Goal: Information Seeking & Learning: Find specific fact

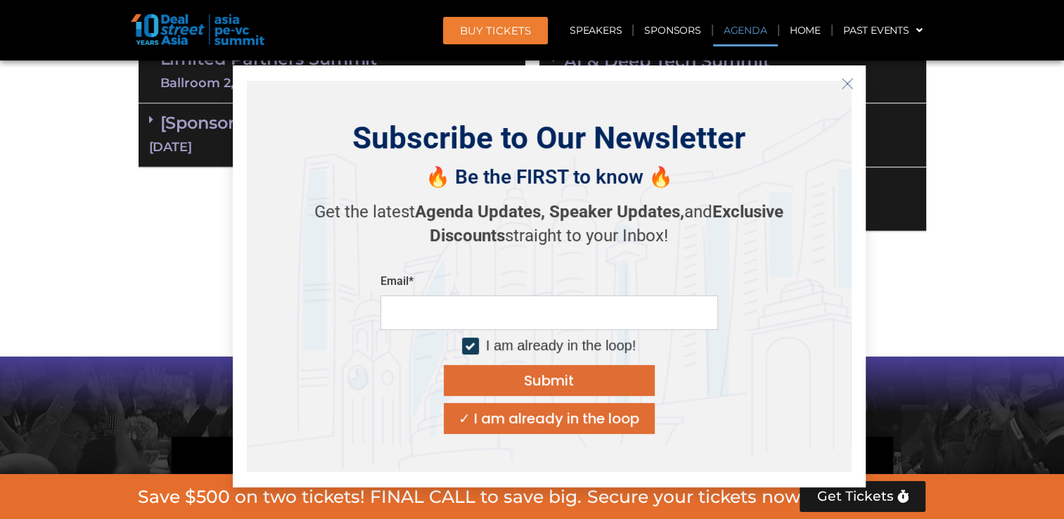
scroll to position [1125, 0]
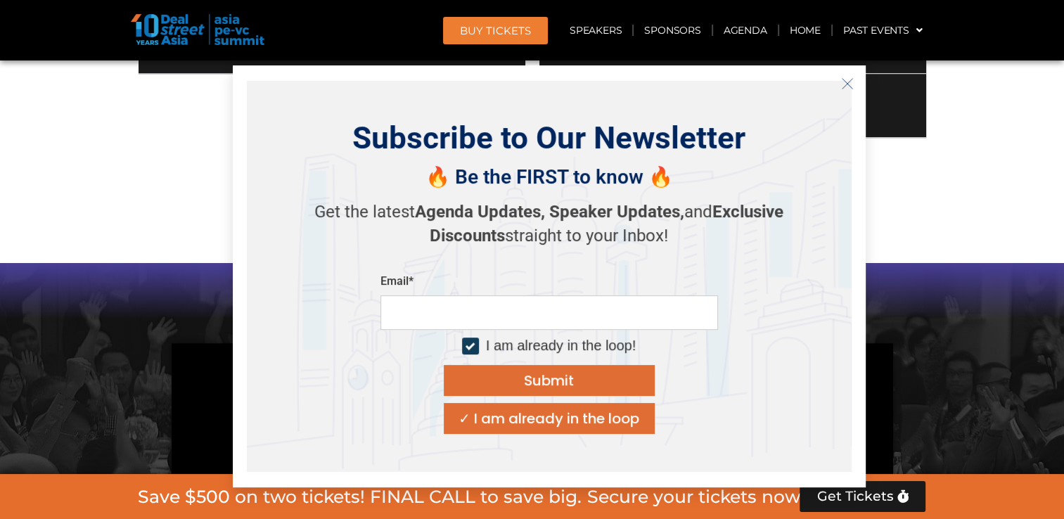
click at [855, 76] on button "Close" at bounding box center [847, 83] width 22 height 22
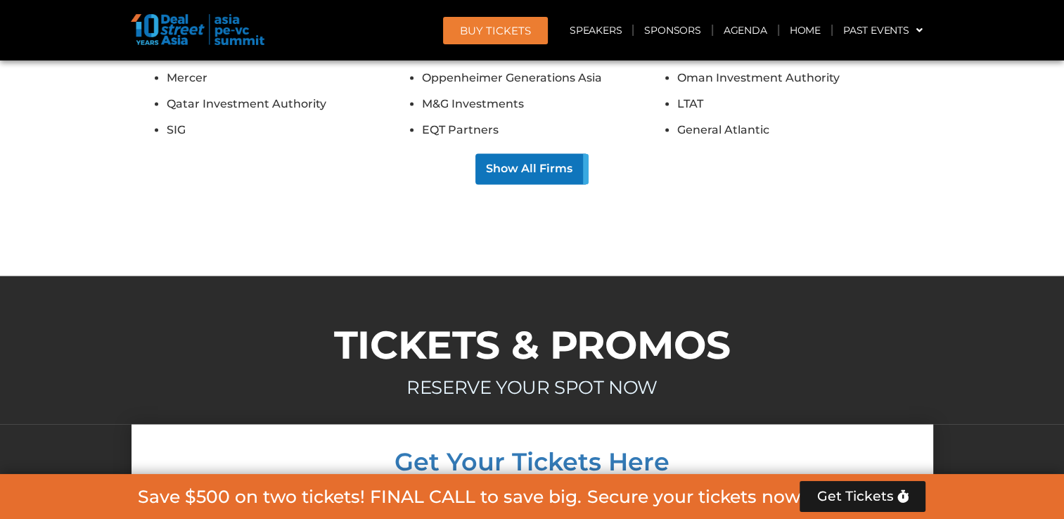
scroll to position [13049, 0]
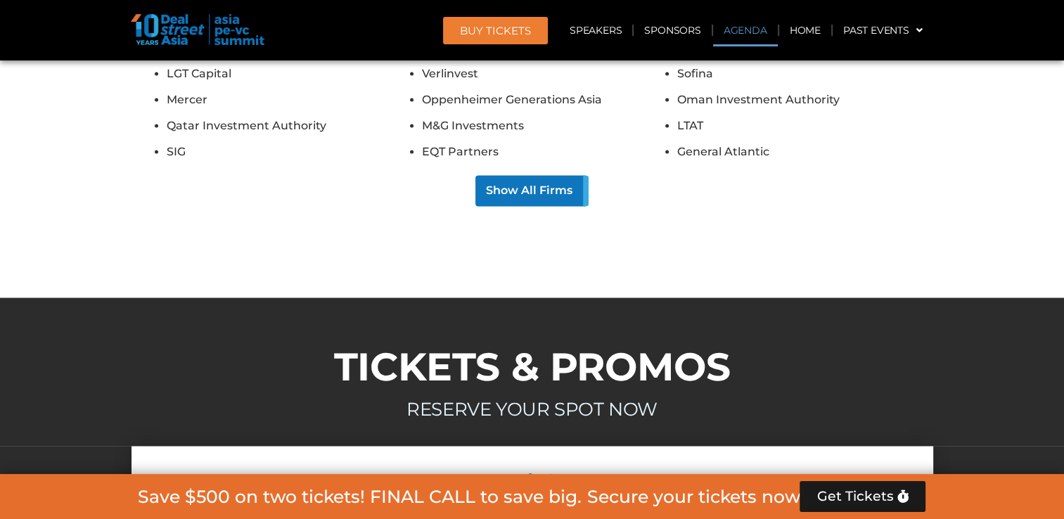
click at [749, 32] on link "Agenda" at bounding box center [745, 30] width 65 height 32
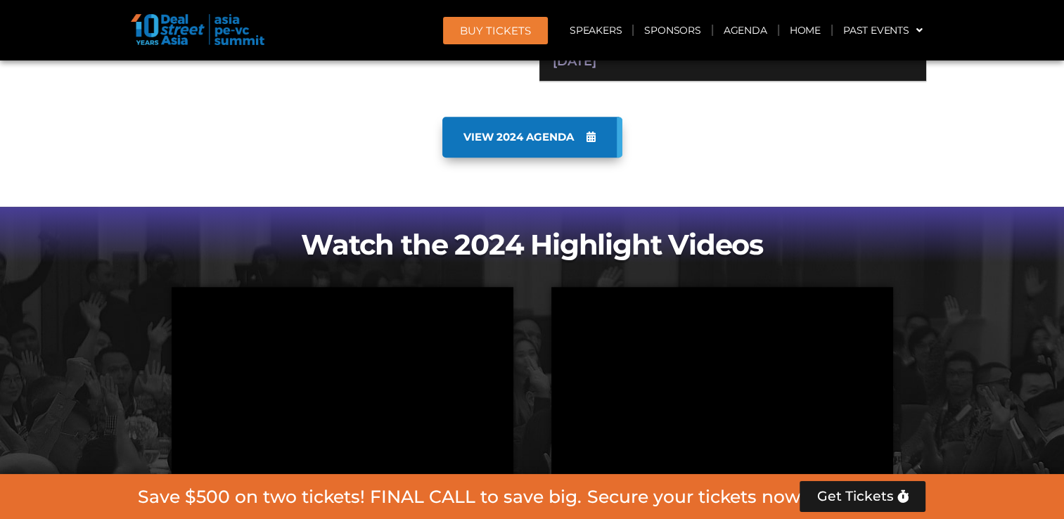
scroll to position [1161, 0]
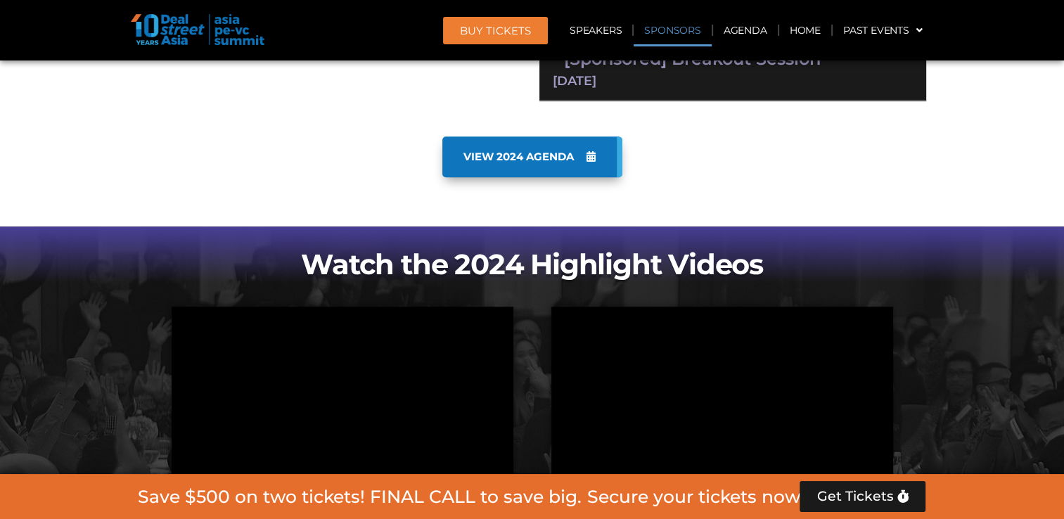
click at [669, 25] on link "Sponsors" at bounding box center [671, 30] width 77 height 32
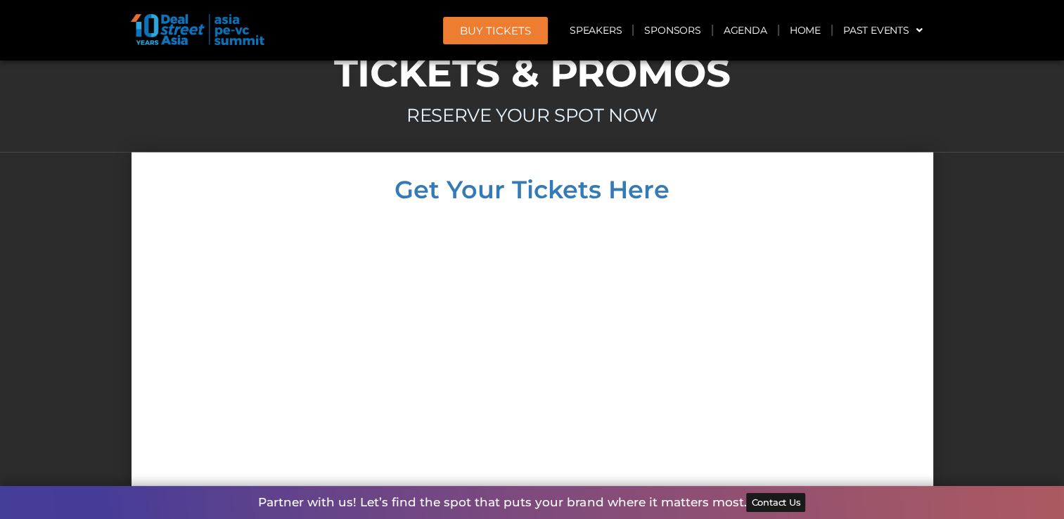
scroll to position [13485, 0]
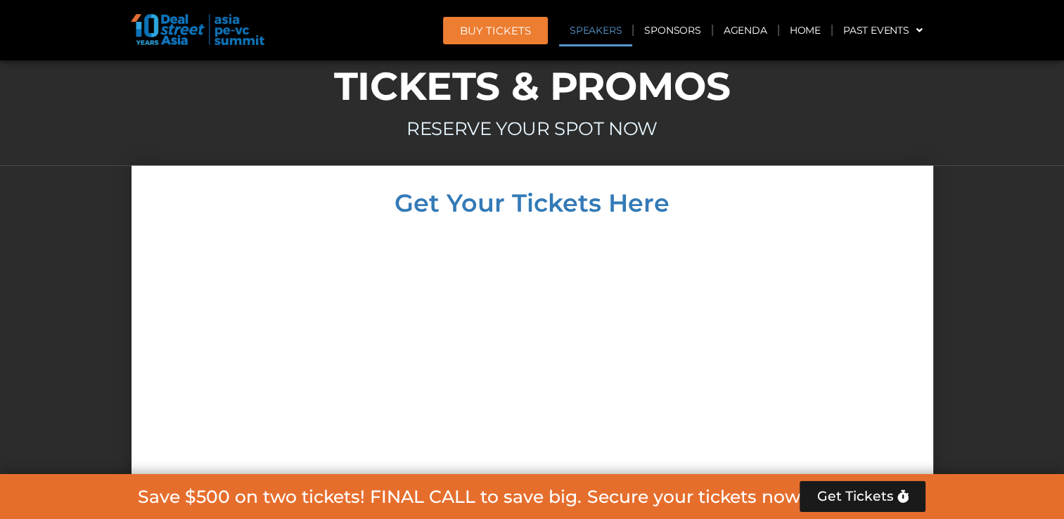
click at [596, 30] on link "Speakers" at bounding box center [595, 30] width 73 height 32
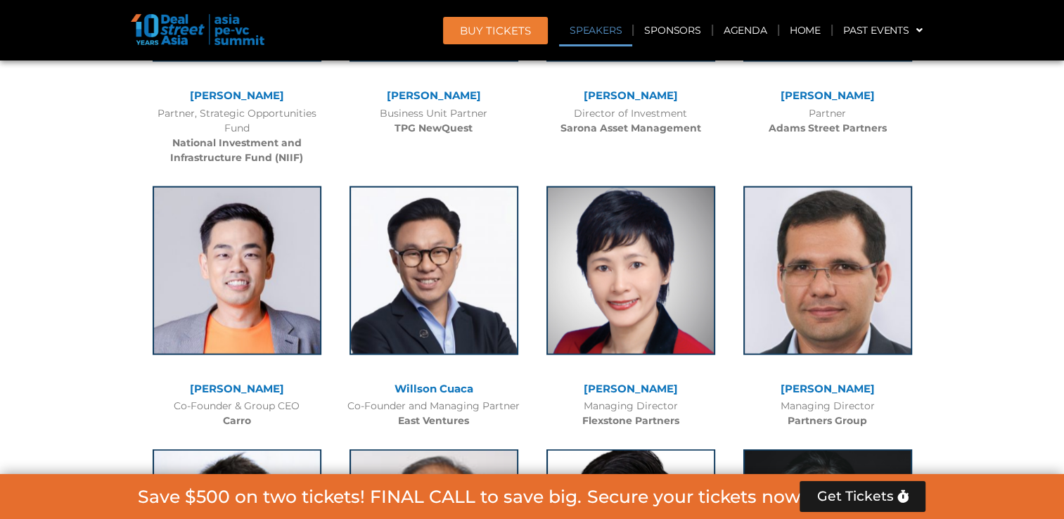
scroll to position [1664, 0]
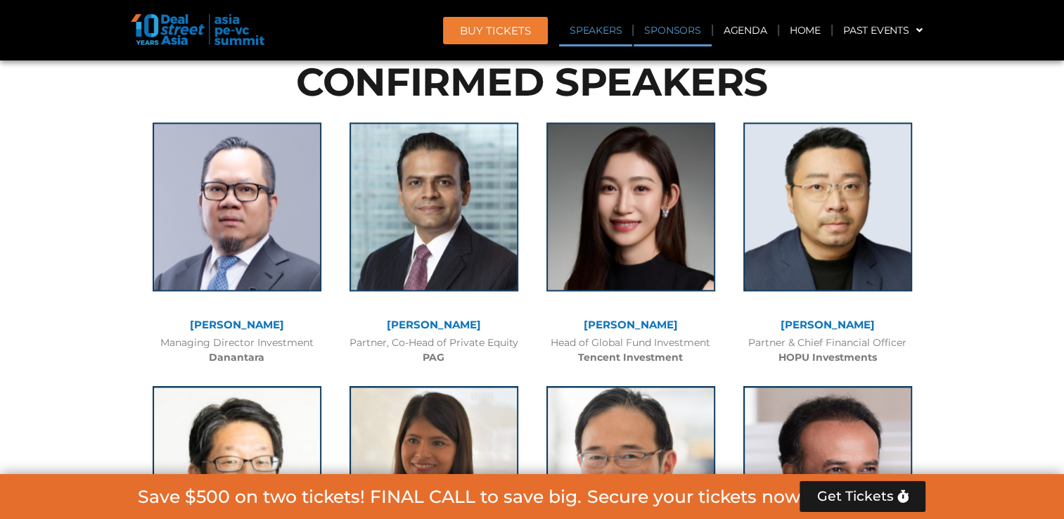
click at [657, 35] on link "Sponsors" at bounding box center [671, 30] width 77 height 32
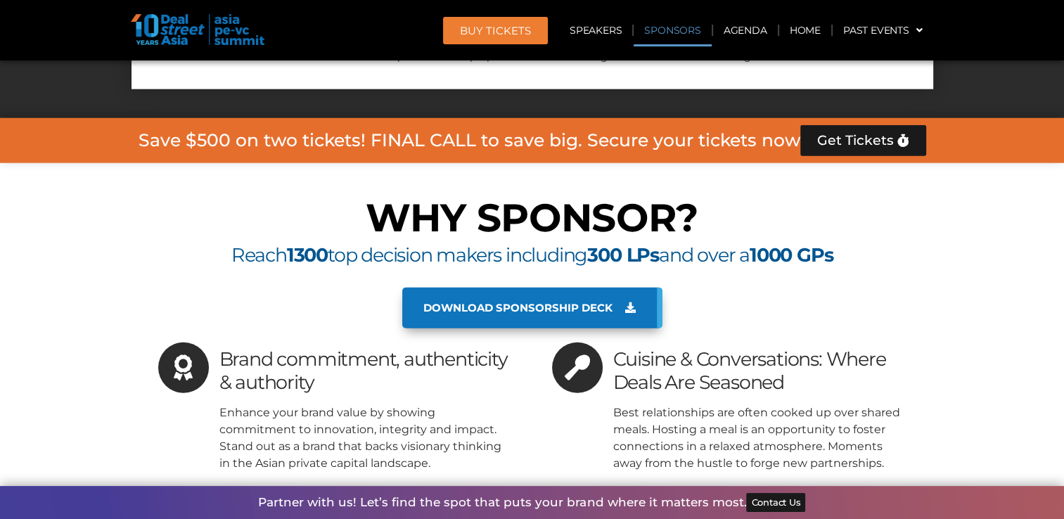
scroll to position [15383, 0]
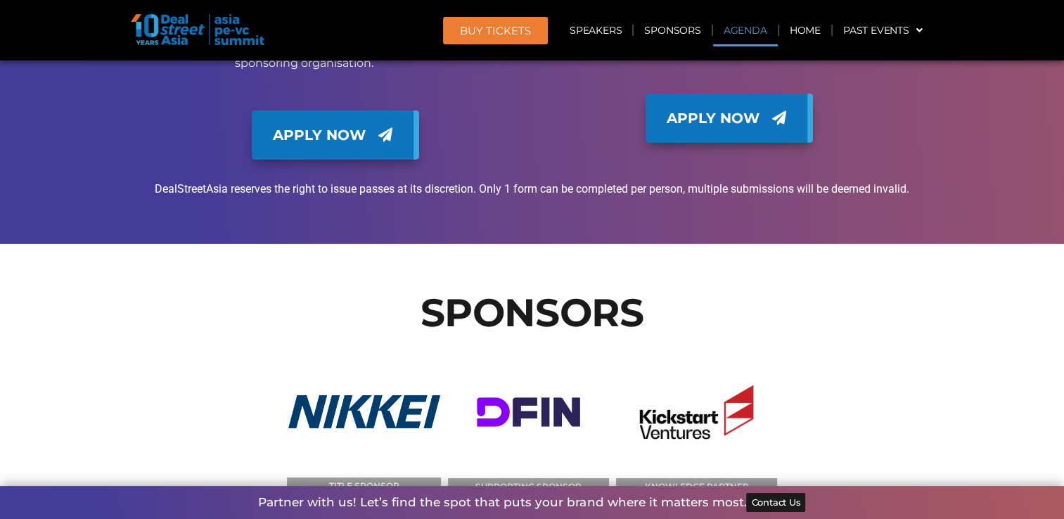
click at [741, 32] on link "Agenda" at bounding box center [745, 30] width 65 height 32
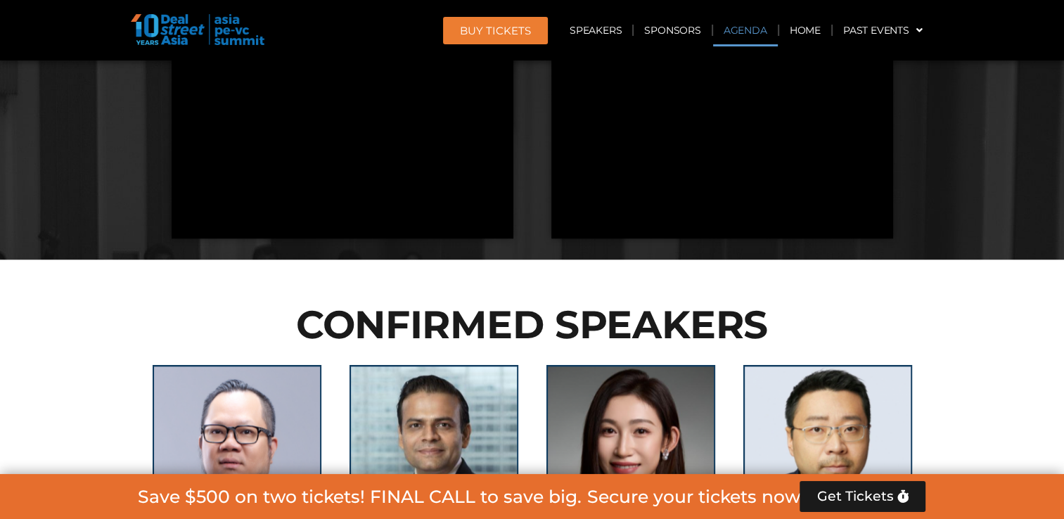
scroll to position [810, 0]
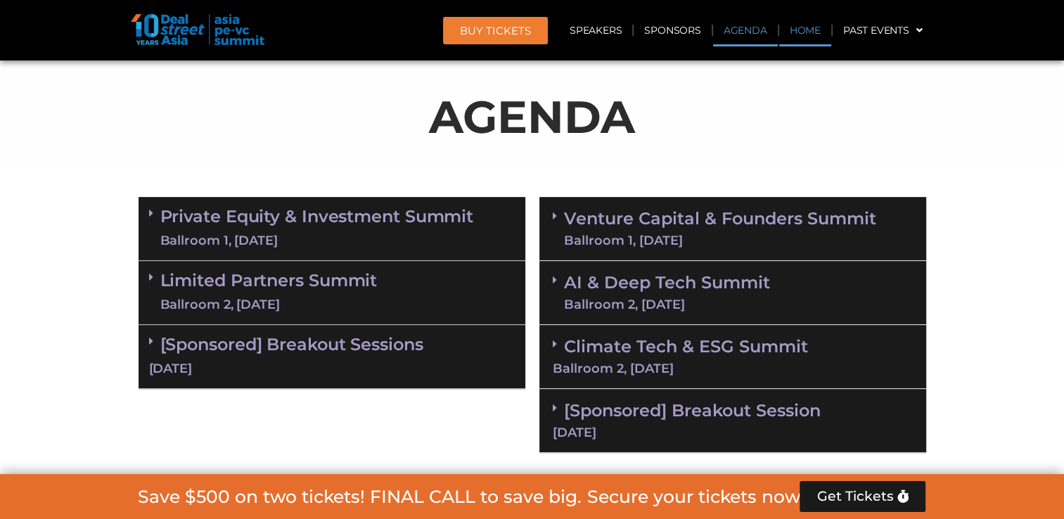
click at [792, 30] on link "Home" at bounding box center [805, 30] width 52 height 32
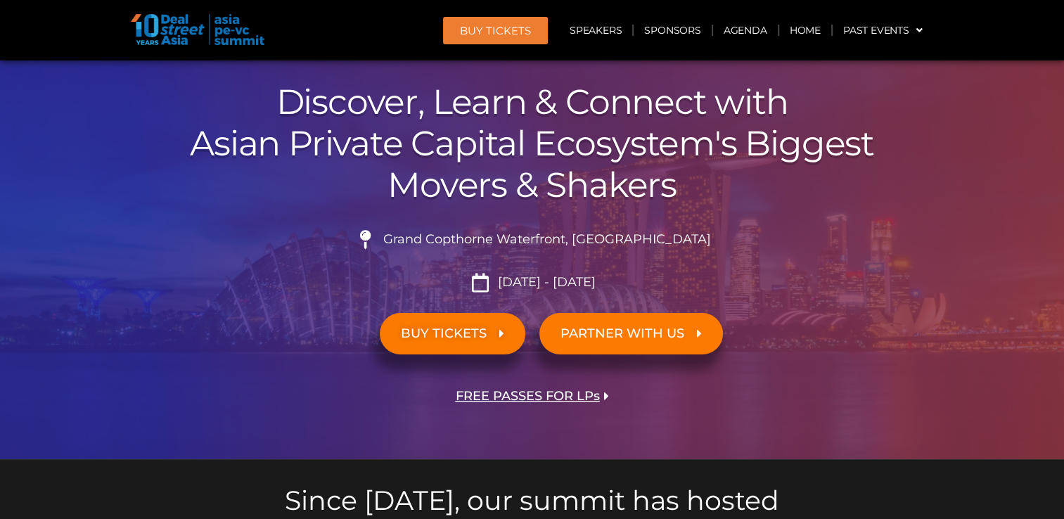
scroll to position [211, 0]
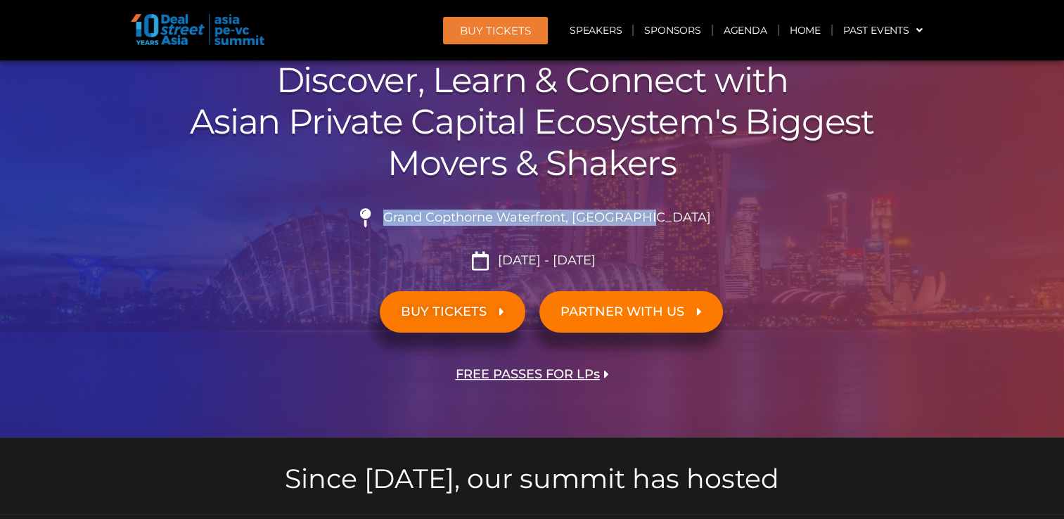
drag, startPoint x: 420, startPoint y: 214, endPoint x: 678, endPoint y: 221, distance: 257.4
click at [678, 221] on li "Grand Copthorne Waterfront, [GEOGRAPHIC_DATA]​" at bounding box center [532, 223] width 787 height 31
drag, startPoint x: 678, startPoint y: 221, endPoint x: 650, endPoint y: 220, distance: 27.5
copy span "Grand Copthorne Waterfront, [GEOGRAPHIC_DATA]​"
